Goal: Transaction & Acquisition: Purchase product/service

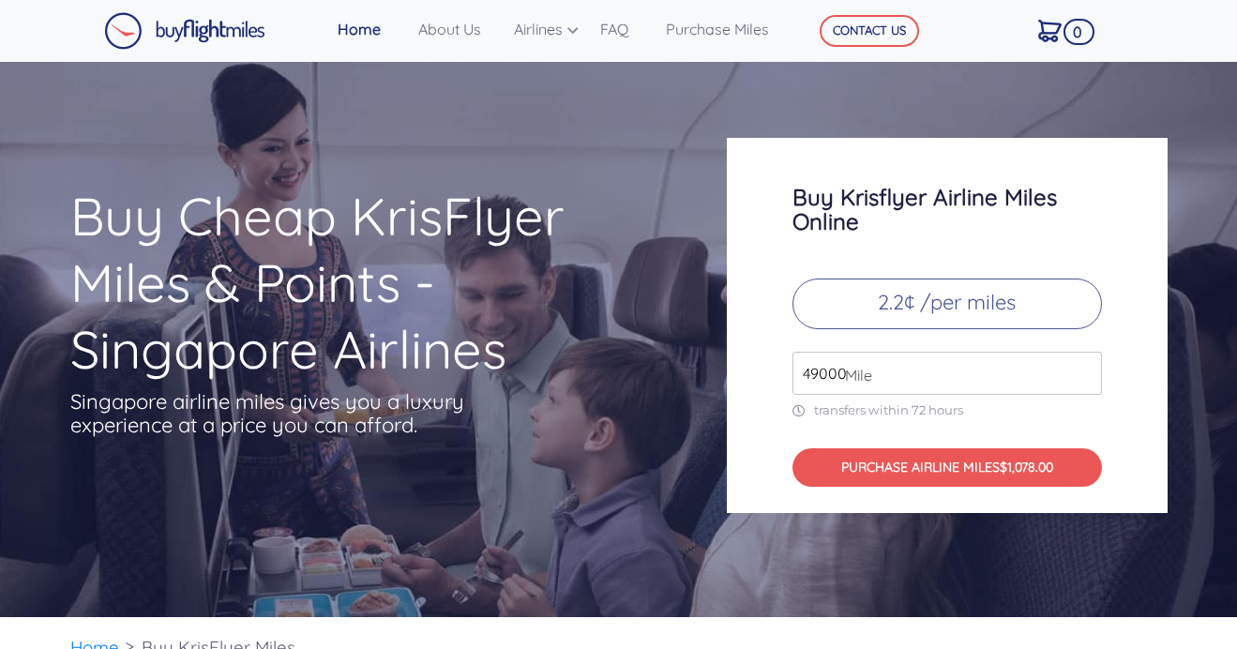
click at [827, 373] on input "49000" at bounding box center [948, 373] width 310 height 43
type input "3"
type input "130000"
click at [1141, 423] on div "Buy Krisflyer Airline Miles Online 2.2¢ /per miles 130000 Mile transfers within…" at bounding box center [947, 325] width 441 height 375
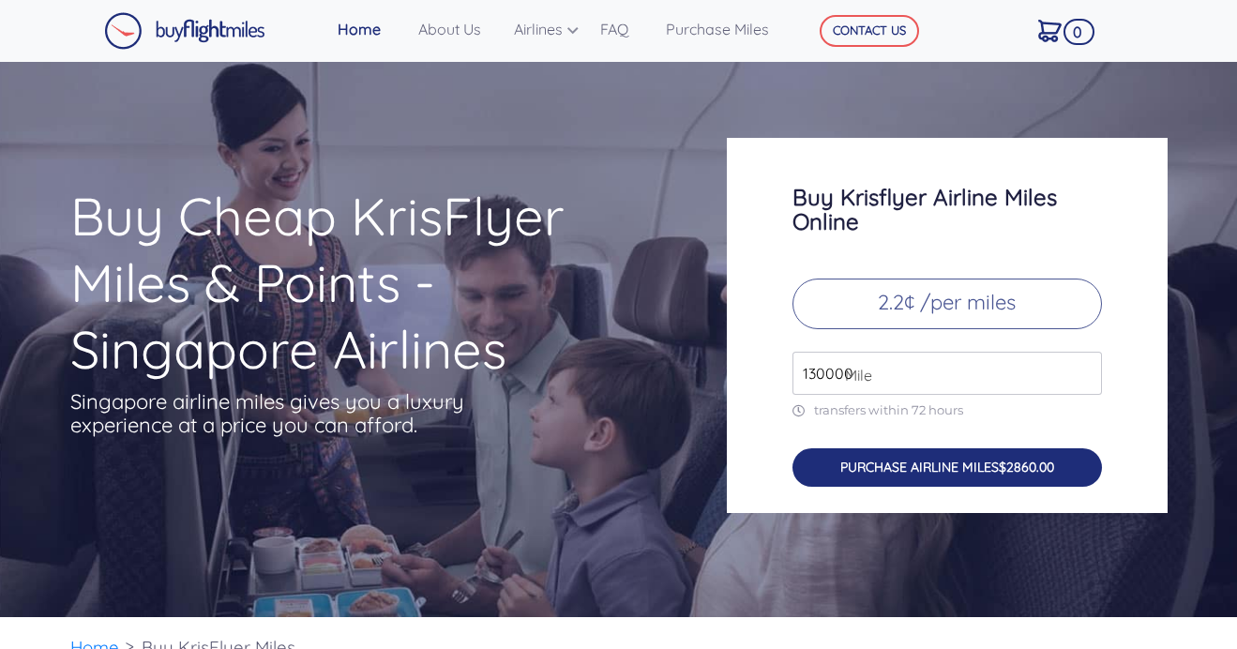
click at [991, 475] on button "PURCHASE AIRLINE MILES $2860.00" at bounding box center [948, 467] width 310 height 38
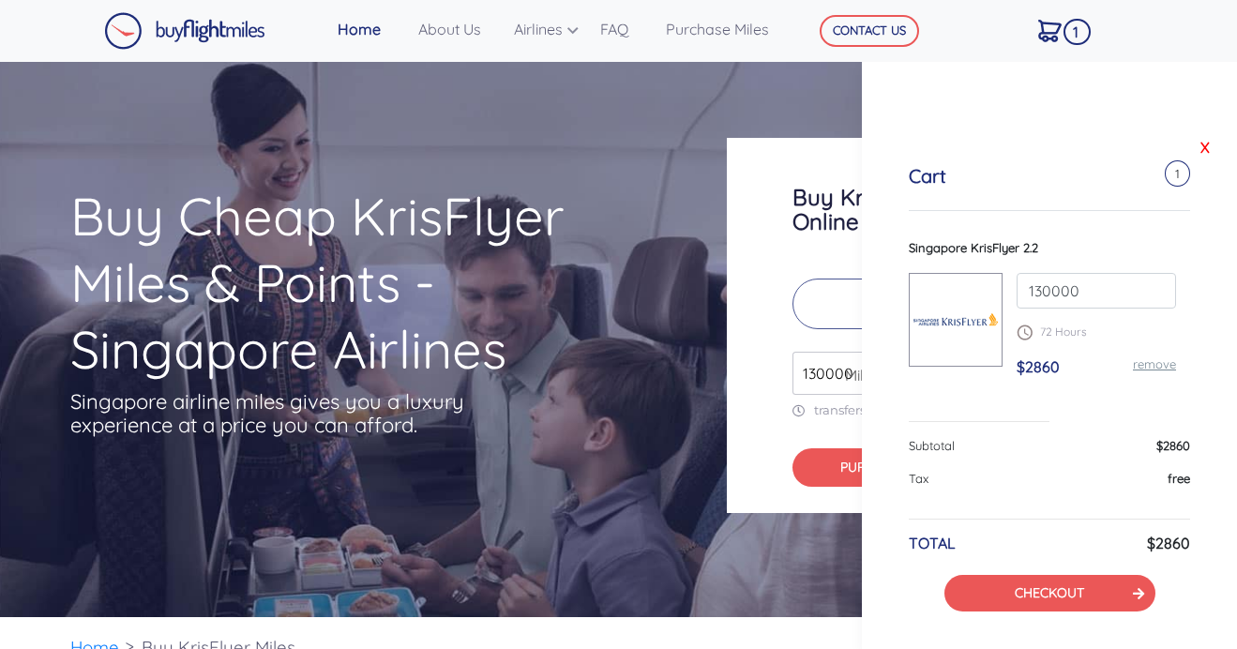
click at [1205, 146] on link "X" at bounding box center [1205, 147] width 19 height 28
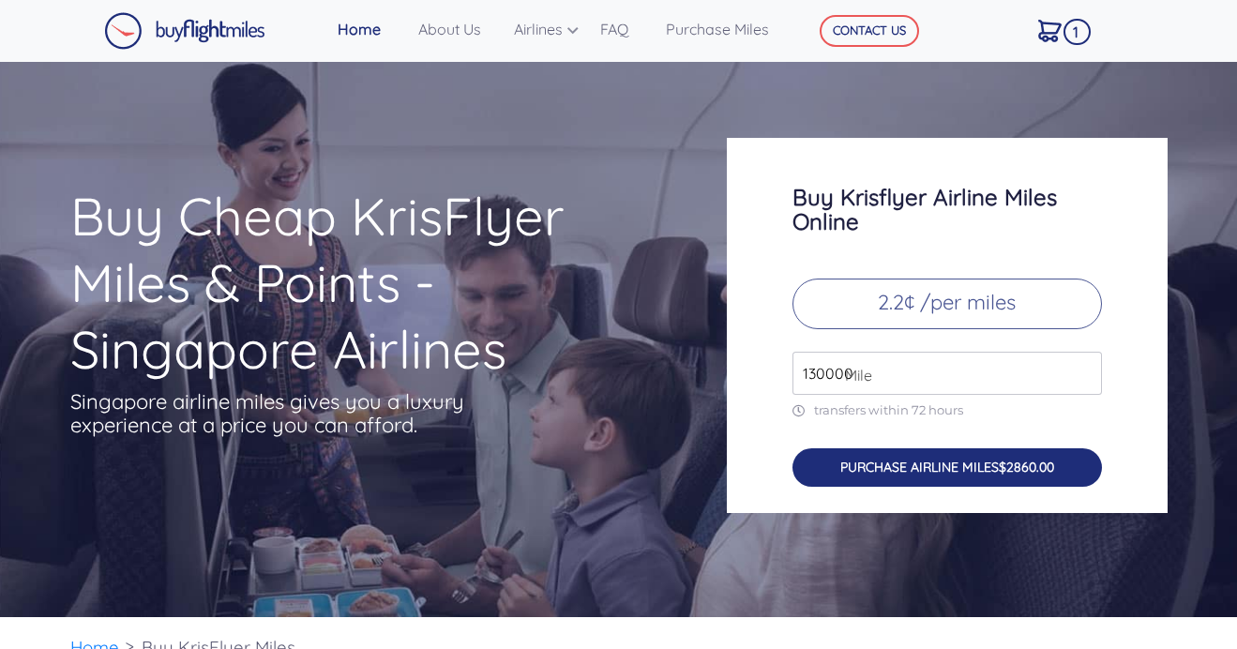
click at [900, 459] on button "PURCHASE AIRLINE MILES $2860.00" at bounding box center [948, 467] width 310 height 38
click at [907, 477] on button "PURCHASE AIRLINE MILES $2860.00" at bounding box center [948, 467] width 310 height 38
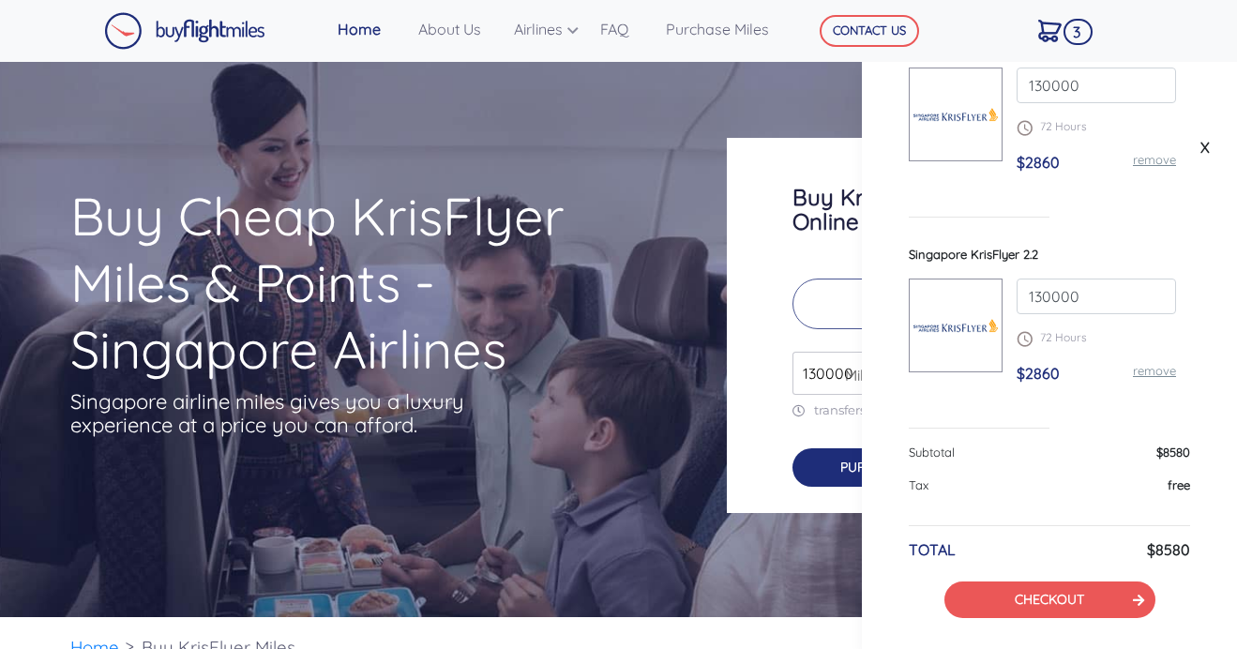
scroll to position [432, 0]
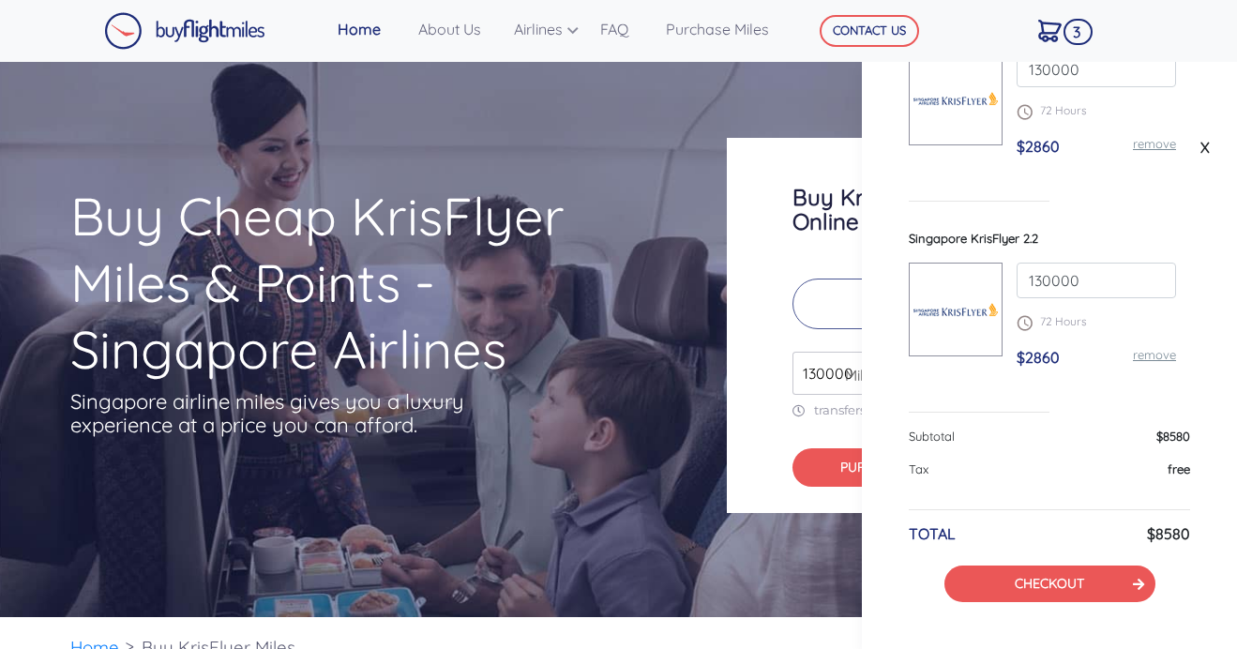
click at [1159, 352] on link "remove" at bounding box center [1154, 354] width 43 height 15
click at [1157, 342] on div "130000 72 Hours $2860 remove" at bounding box center [1097, 323] width 188 height 120
click at [1156, 356] on link "remove" at bounding box center [1154, 354] width 43 height 15
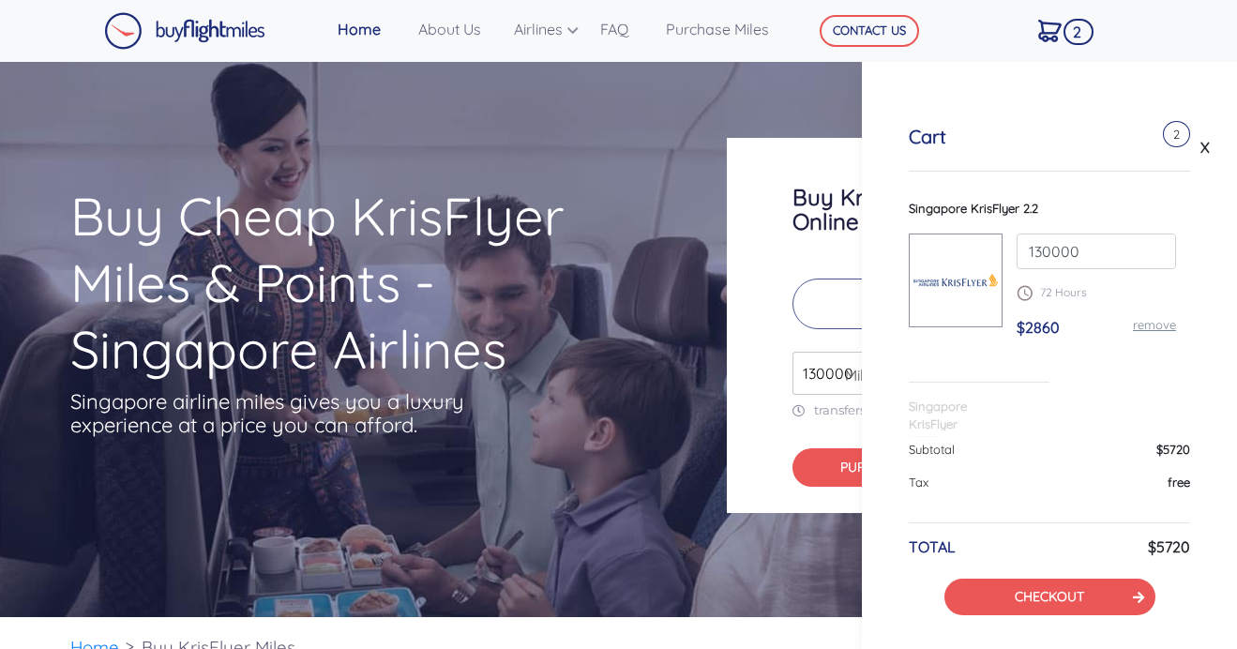
scroll to position [9, 0]
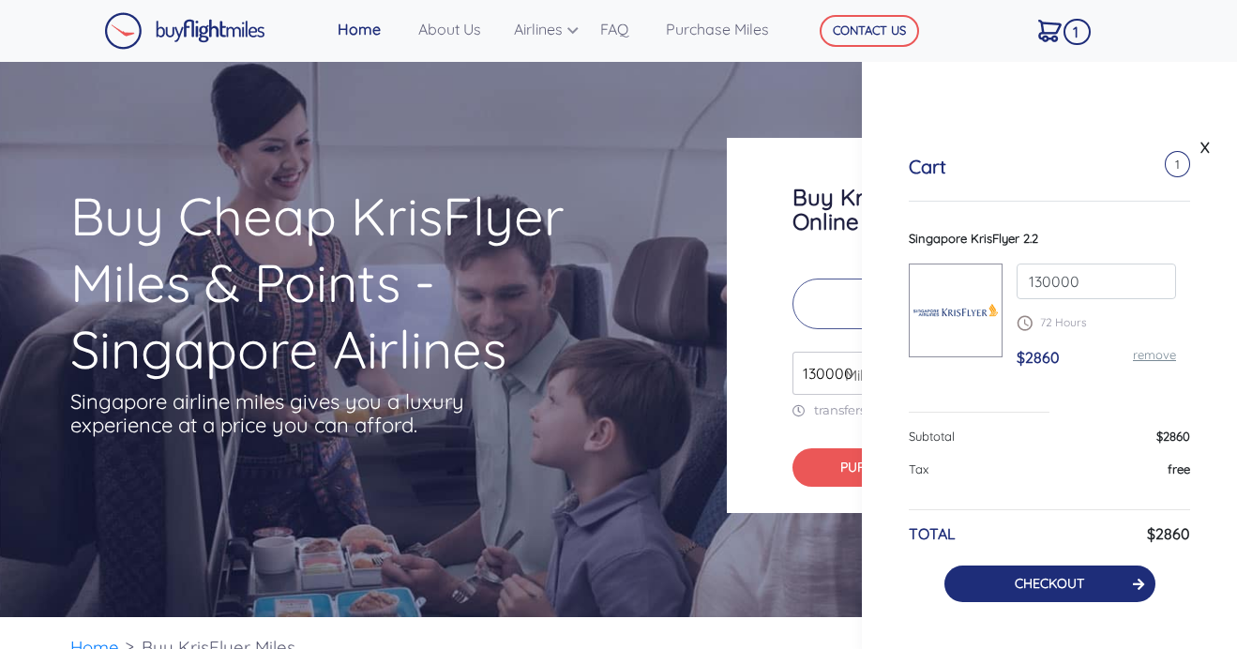
click at [1068, 584] on link "CHECKOUT" at bounding box center [1049, 583] width 69 height 17
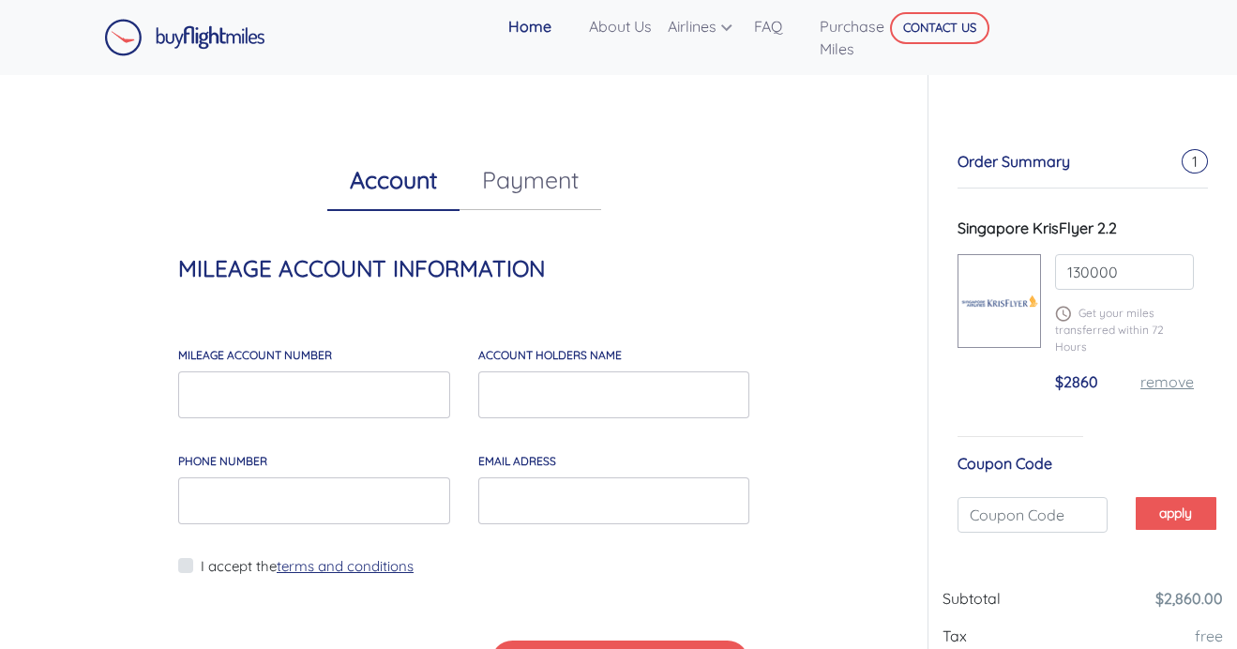
click at [512, 202] on link "Payment" at bounding box center [531, 180] width 142 height 60
click at [409, 199] on link "Account" at bounding box center [393, 180] width 132 height 60
click at [764, 33] on link "FAQ" at bounding box center [780, 27] width 66 height 38
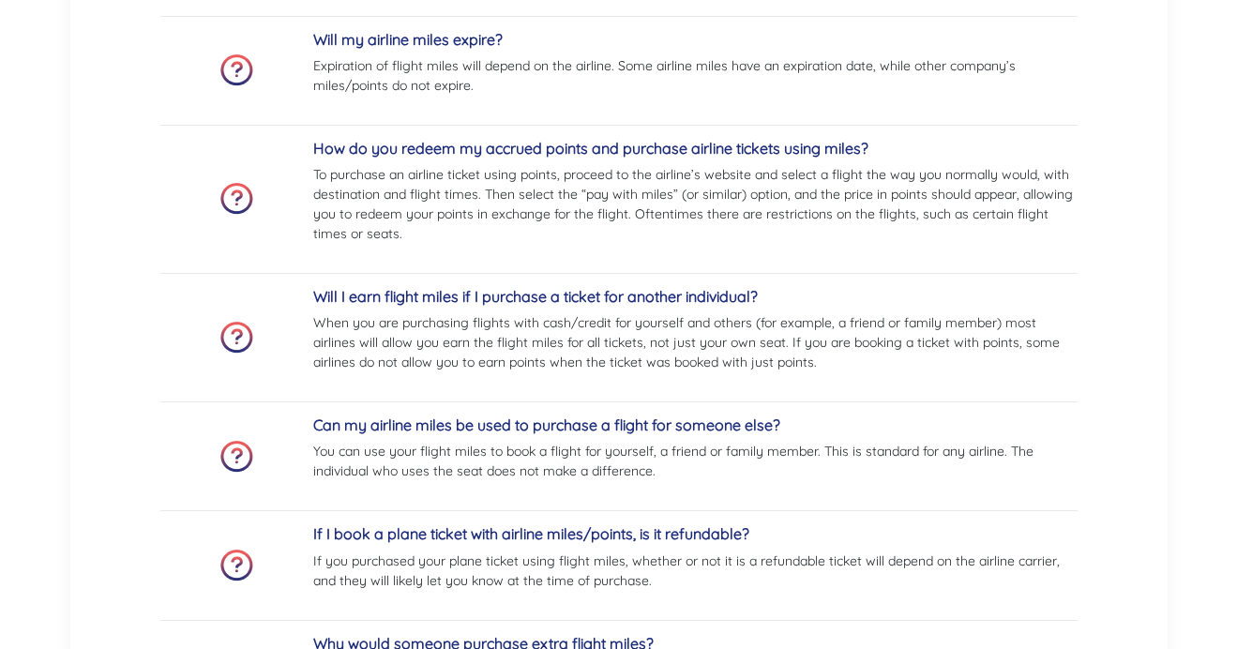
scroll to position [726, 0]
